Goal: Task Accomplishment & Management: Manage account settings

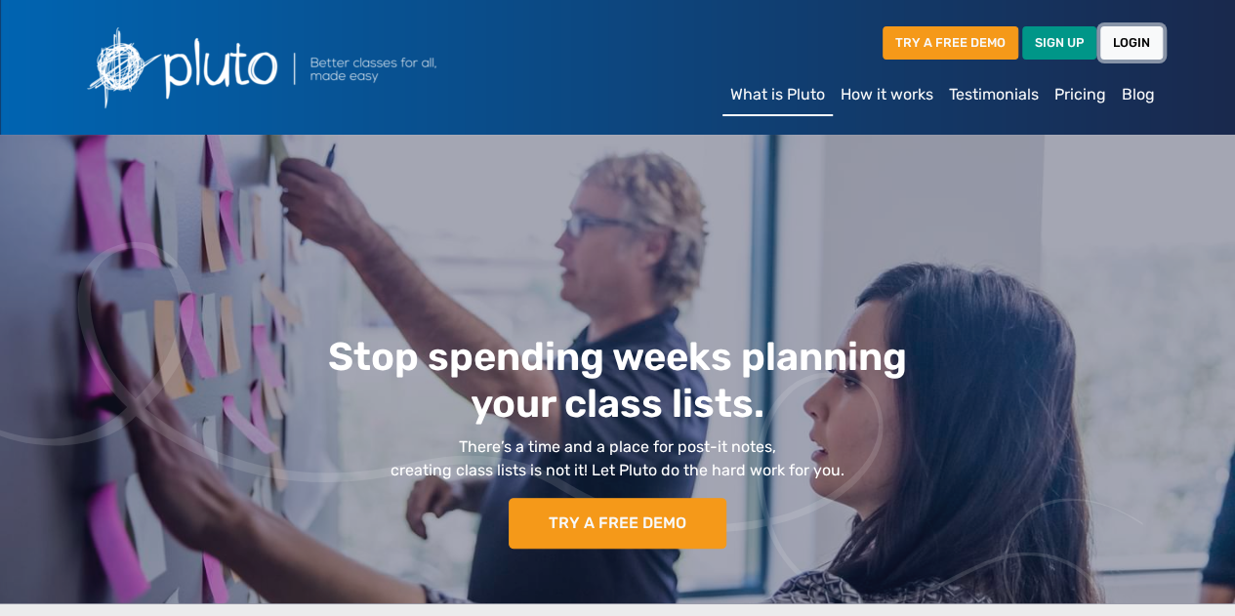
click at [1124, 46] on link "LOGIN" at bounding box center [1132, 42] width 62 height 32
click at [1133, 45] on link "LOGIN" at bounding box center [1132, 42] width 62 height 32
click at [1131, 34] on link "LOGIN" at bounding box center [1132, 42] width 62 height 32
click at [1140, 38] on link "LOGIN" at bounding box center [1132, 42] width 62 height 32
